Goal: Find specific page/section: Find specific page/section

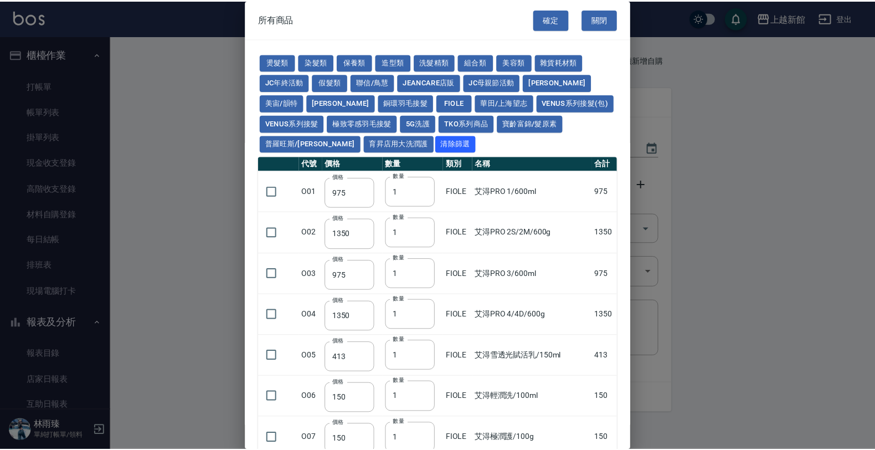
scroll to position [201, 0]
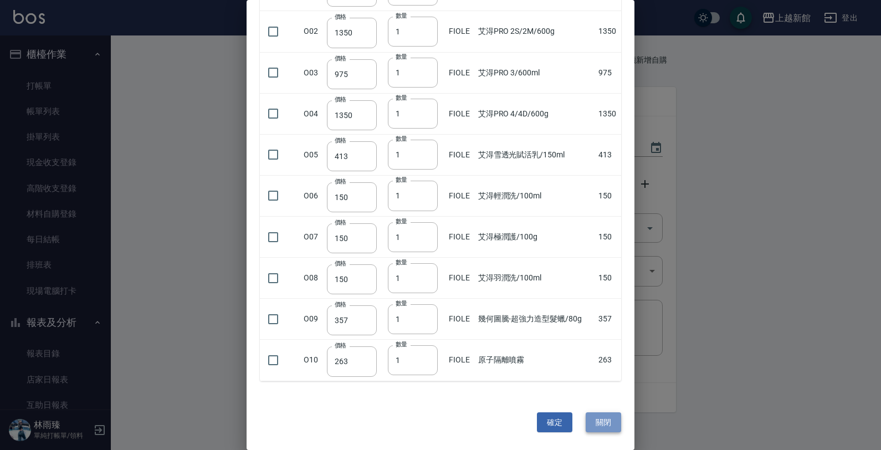
click at [613, 420] on button "關閉" at bounding box center [603, 422] width 35 height 20
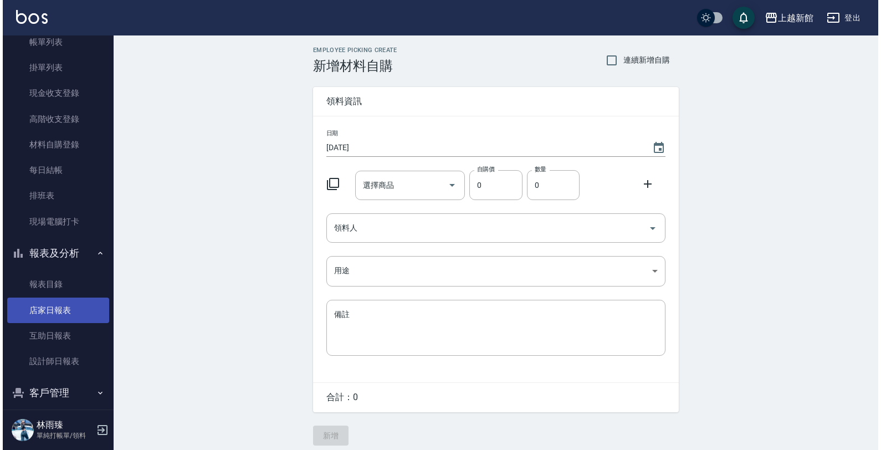
scroll to position [80, 0]
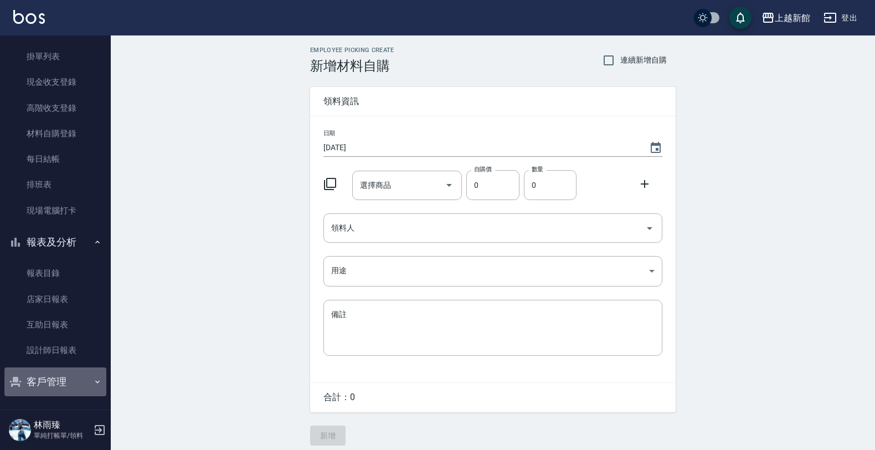
click at [57, 378] on button "客戶管理" at bounding box center [55, 381] width 102 height 29
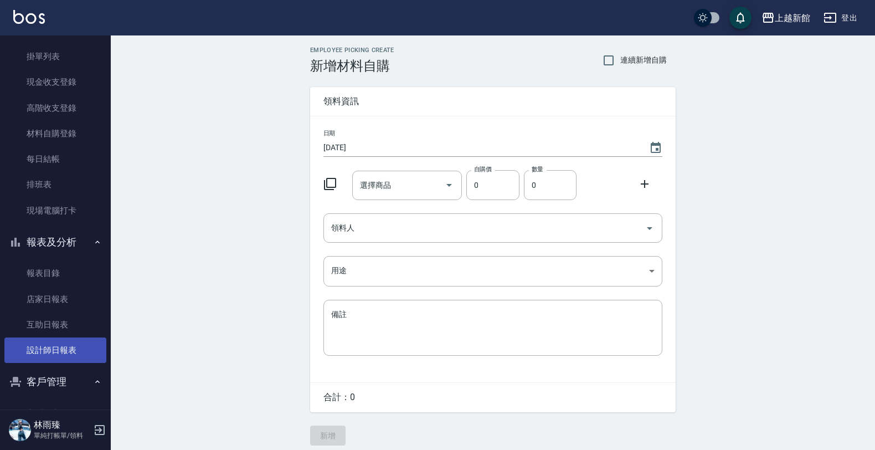
click at [48, 351] on link "設計師日報表" at bounding box center [55, 349] width 102 height 25
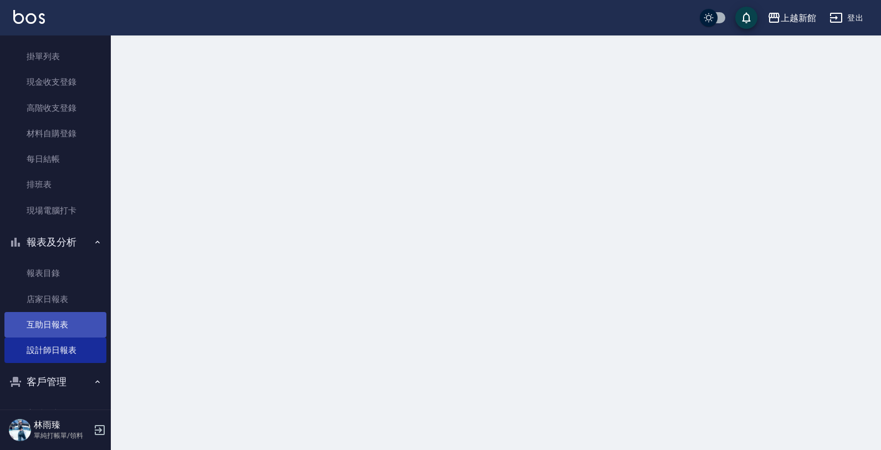
click at [65, 317] on link "互助日報表" at bounding box center [55, 324] width 102 height 25
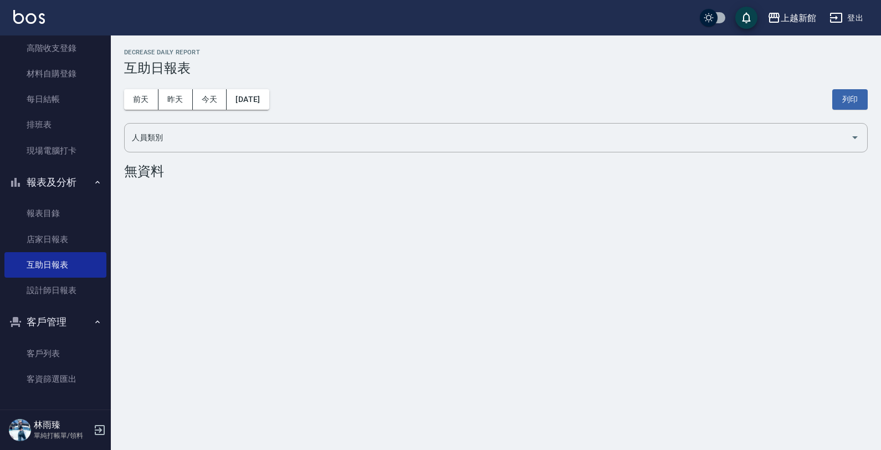
click at [71, 325] on button "客戶管理" at bounding box center [55, 321] width 102 height 29
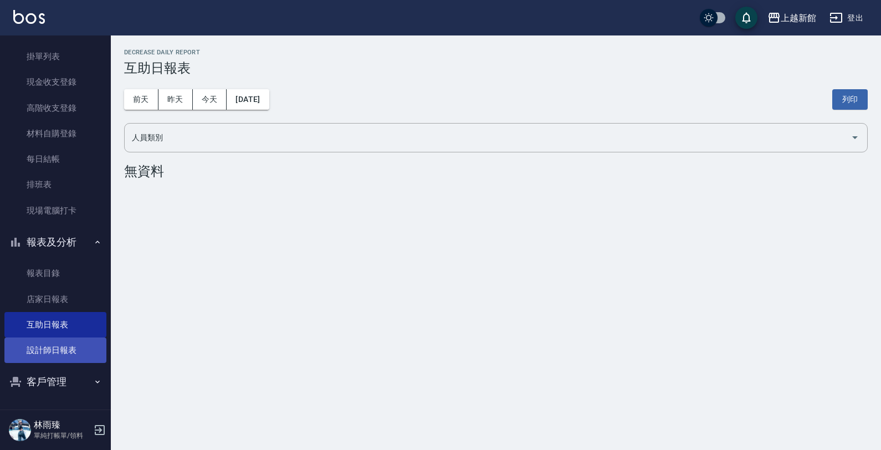
scroll to position [80, 0]
click at [57, 377] on button "客戶管理" at bounding box center [55, 381] width 102 height 29
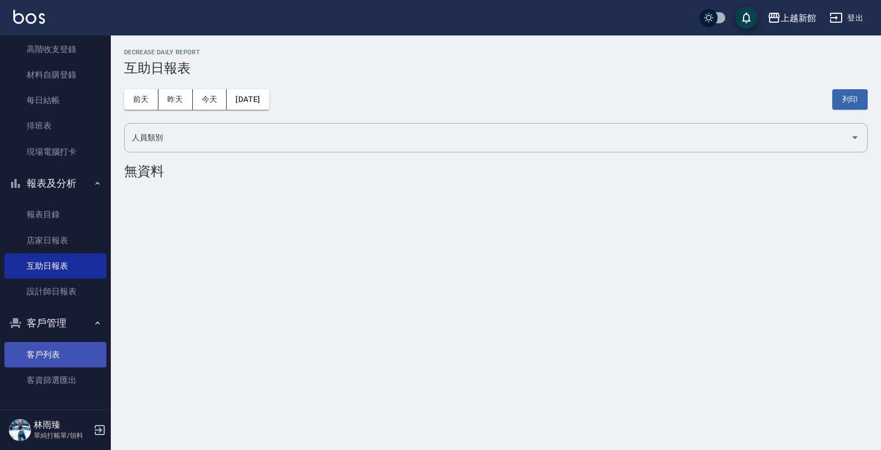
scroll to position [140, 0]
click at [66, 351] on link "客戶列表" at bounding box center [55, 353] width 102 height 25
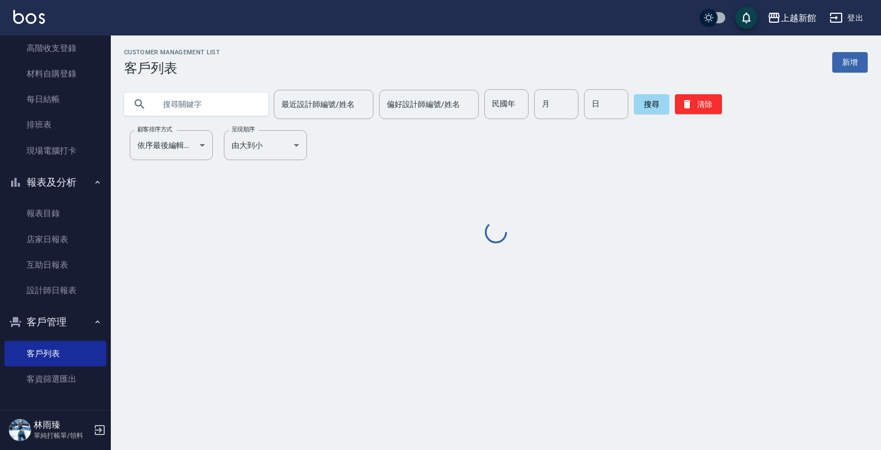
click at [228, 92] on input "text" at bounding box center [207, 104] width 104 height 30
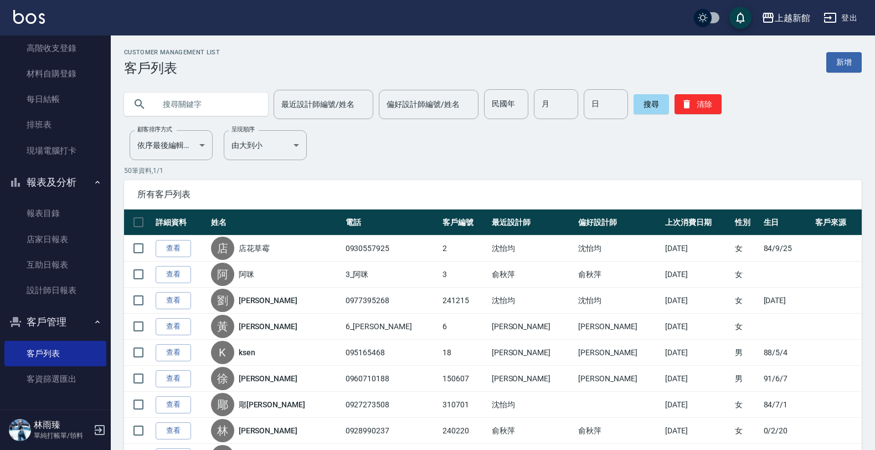
click at [223, 104] on input "text" at bounding box center [207, 104] width 104 height 30
type input "091106464"
